Goal: Check status: Check status

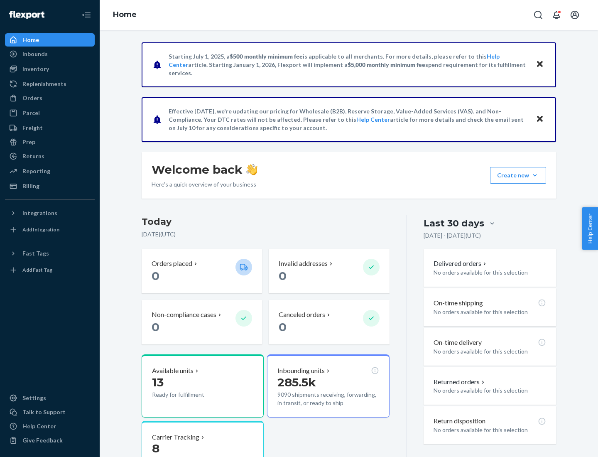
click at [535, 175] on button "Create new Create new inbound Create new order Create new product" at bounding box center [518, 175] width 56 height 17
click at [34, 54] on div "Inbounds" at bounding box center [34, 54] width 25 height 8
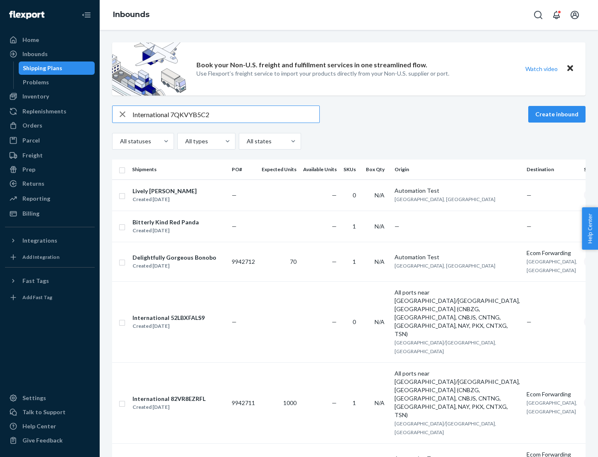
type input "International 7QKVYB5C29"
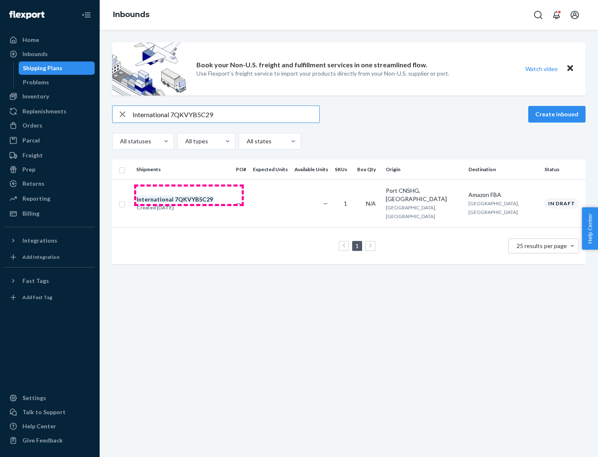
click at [189, 203] on div "Created [DATE]" at bounding box center [175, 207] width 76 height 8
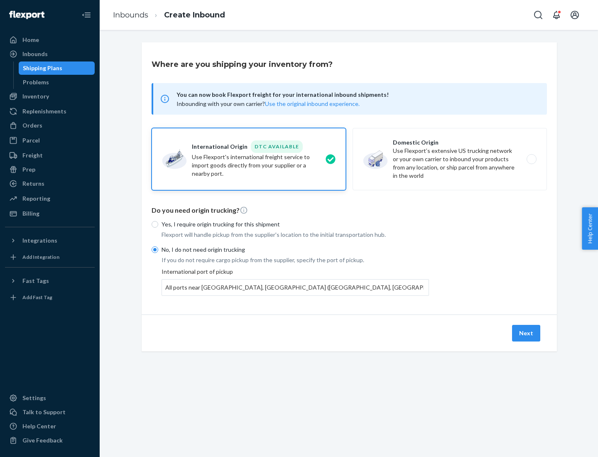
click at [526, 333] on button "Next" at bounding box center [526, 333] width 28 height 17
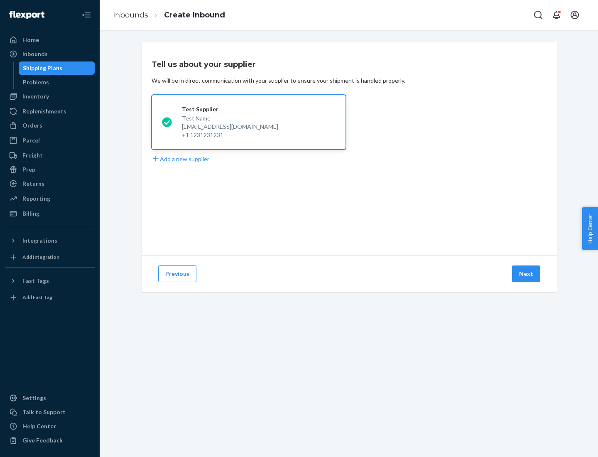
click at [526, 274] on button "Next" at bounding box center [526, 273] width 28 height 17
